Goal: Information Seeking & Learning: Check status

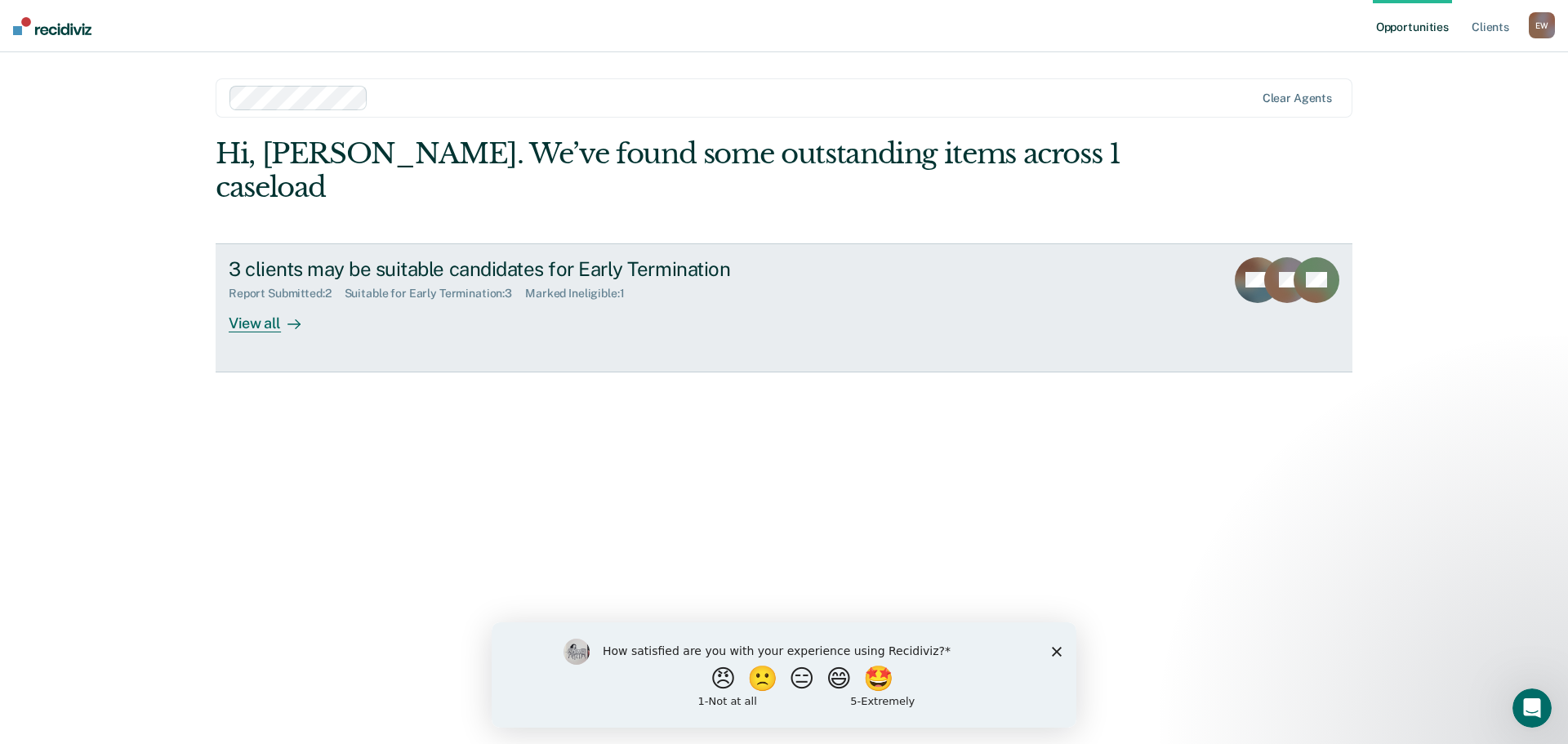
click at [265, 300] on div "View all" at bounding box center [274, 316] width 91 height 32
